Goal: Find contact information: Find contact information

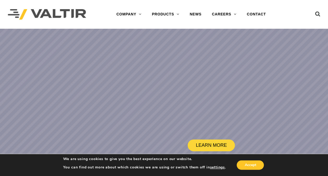
click at [248, 160] on div "Accept" at bounding box center [245, 165] width 39 height 11
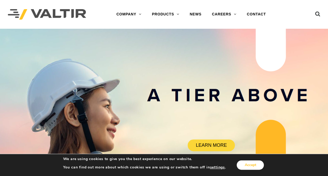
click at [246, 164] on button "Accept" at bounding box center [250, 164] width 27 height 9
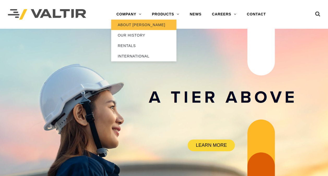
click at [138, 23] on link "ABOUT [PERSON_NAME]" at bounding box center [143, 25] width 65 height 10
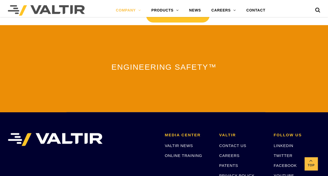
scroll to position [1271, 0]
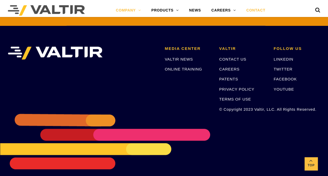
click at [253, 10] on link "CONTACT" at bounding box center [256, 10] width 30 height 10
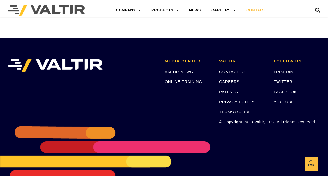
scroll to position [724, 0]
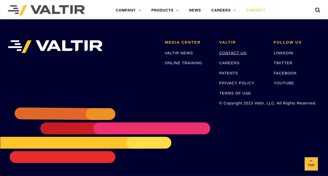
click at [239, 53] on link "CONTACT US" at bounding box center [232, 53] width 27 height 4
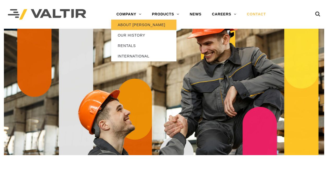
click at [129, 22] on link "ABOUT [PERSON_NAME]" at bounding box center [143, 25] width 65 height 10
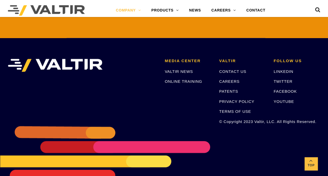
scroll to position [1271, 0]
